Goal: Information Seeking & Learning: Understand process/instructions

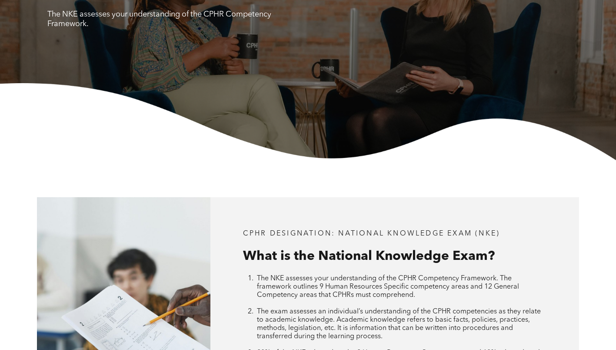
scroll to position [43, 0]
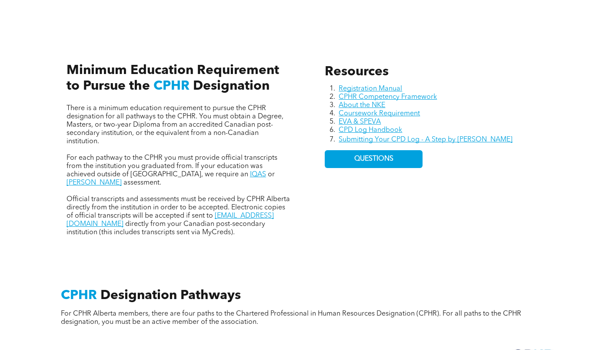
scroll to position [304, 0]
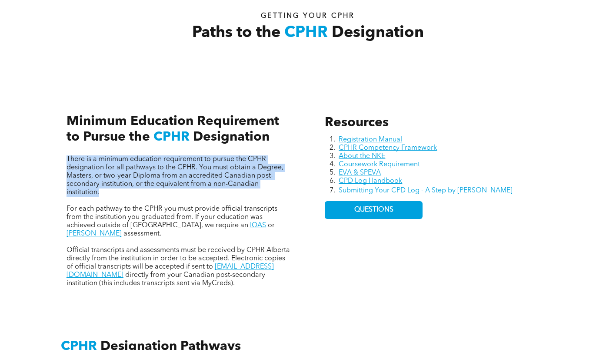
drag, startPoint x: 61, startPoint y: 160, endPoint x: 117, endPoint y: 193, distance: 64.9
click at [117, 193] on div "There is a minimum education requirement to pursue the CPHR designation for all…" at bounding box center [179, 191] width 239 height 206
copy span "There is a minimum education requirement to pursue the CPHR designation for all…"
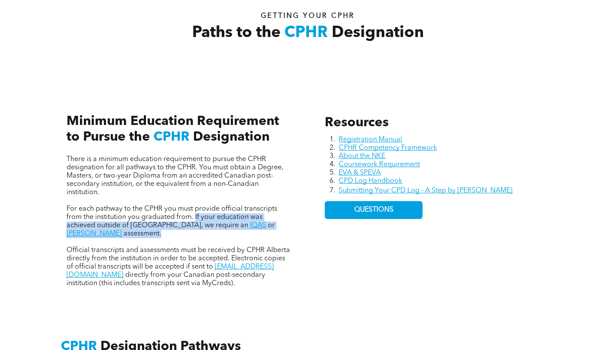
drag, startPoint x: 194, startPoint y: 216, endPoint x: 288, endPoint y: 231, distance: 95.1
click at [288, 231] on div "There is a minimum education requirement to pursue the CPHR designation for all…" at bounding box center [179, 221] width 225 height 132
copy p "If your education was achieved outside of [GEOGRAPHIC_DATA], we require an IQAS…"
